Goal: Task Accomplishment & Management: Use online tool/utility

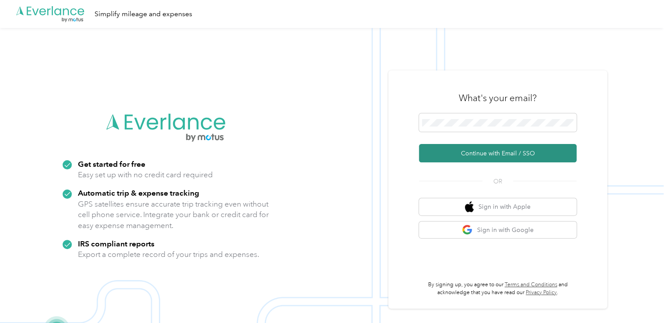
click at [489, 158] on button "Continue with Email / SSO" at bounding box center [498, 153] width 158 height 18
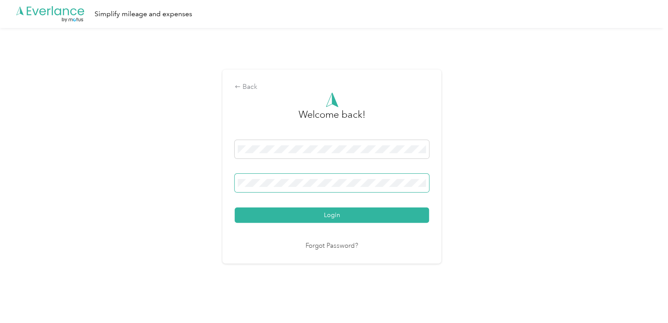
click at [235, 208] on button "Login" at bounding box center [332, 215] width 194 height 15
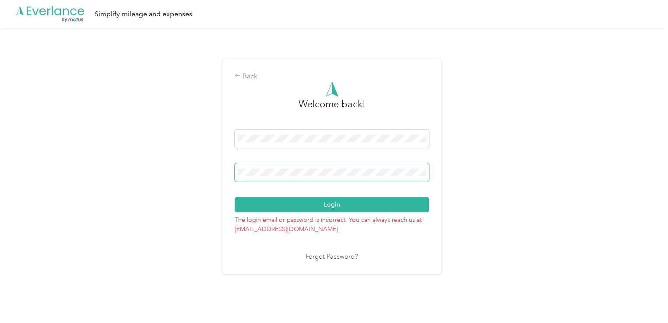
click at [235, 197] on button "Login" at bounding box center [332, 204] width 194 height 15
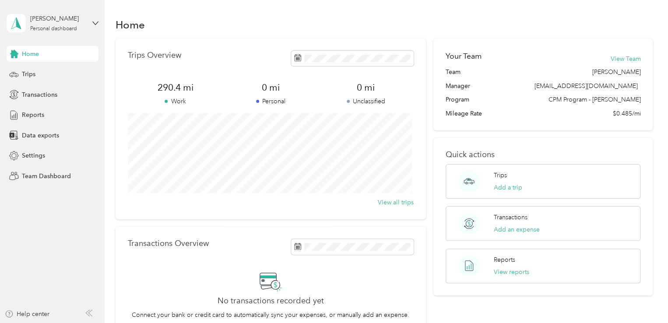
click at [86, 22] on div "[PERSON_NAME] Personal dashboard" at bounding box center [53, 23] width 92 height 31
click at [95, 75] on div "Team dashboard" at bounding box center [99, 71] width 172 height 15
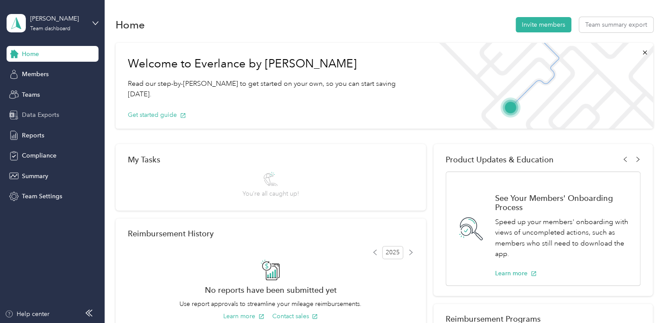
click at [34, 108] on div "Data Exports" at bounding box center [53, 115] width 92 height 16
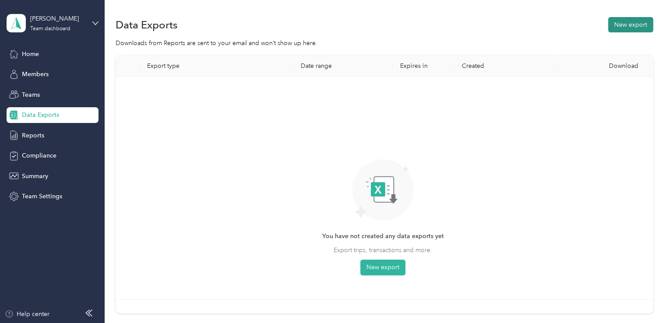
click at [621, 26] on button "New export" at bounding box center [630, 24] width 45 height 15
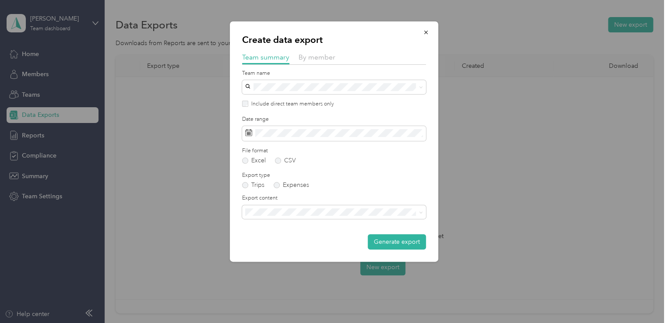
click at [242, 102] on div "Create data export Team summary By member Team name Include direct team members…" at bounding box center [334, 141] width 208 height 240
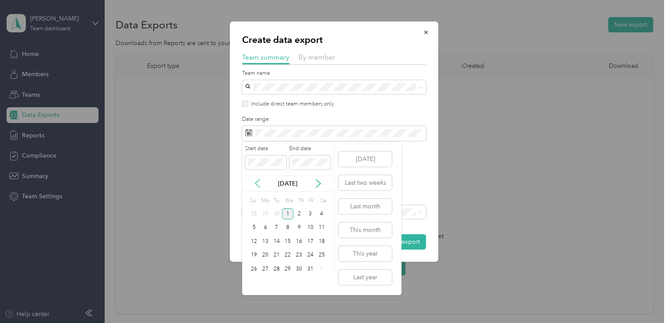
click at [258, 182] on icon at bounding box center [257, 183] width 9 height 9
click at [250, 254] on div "21" at bounding box center [253, 255] width 11 height 11
click at [275, 271] on div "30" at bounding box center [276, 269] width 11 height 11
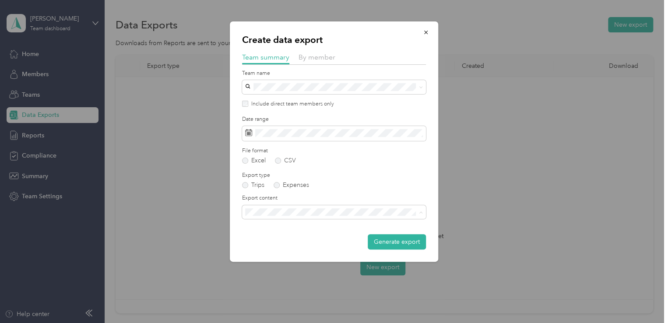
click at [298, 243] on span "Summary and full trips list" at bounding box center [283, 242] width 70 height 7
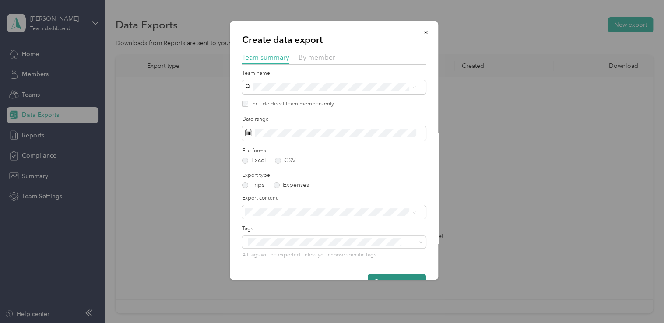
click at [397, 277] on button "Generate export" at bounding box center [397, 281] width 58 height 15
